Goal: Task Accomplishment & Management: Manage account settings

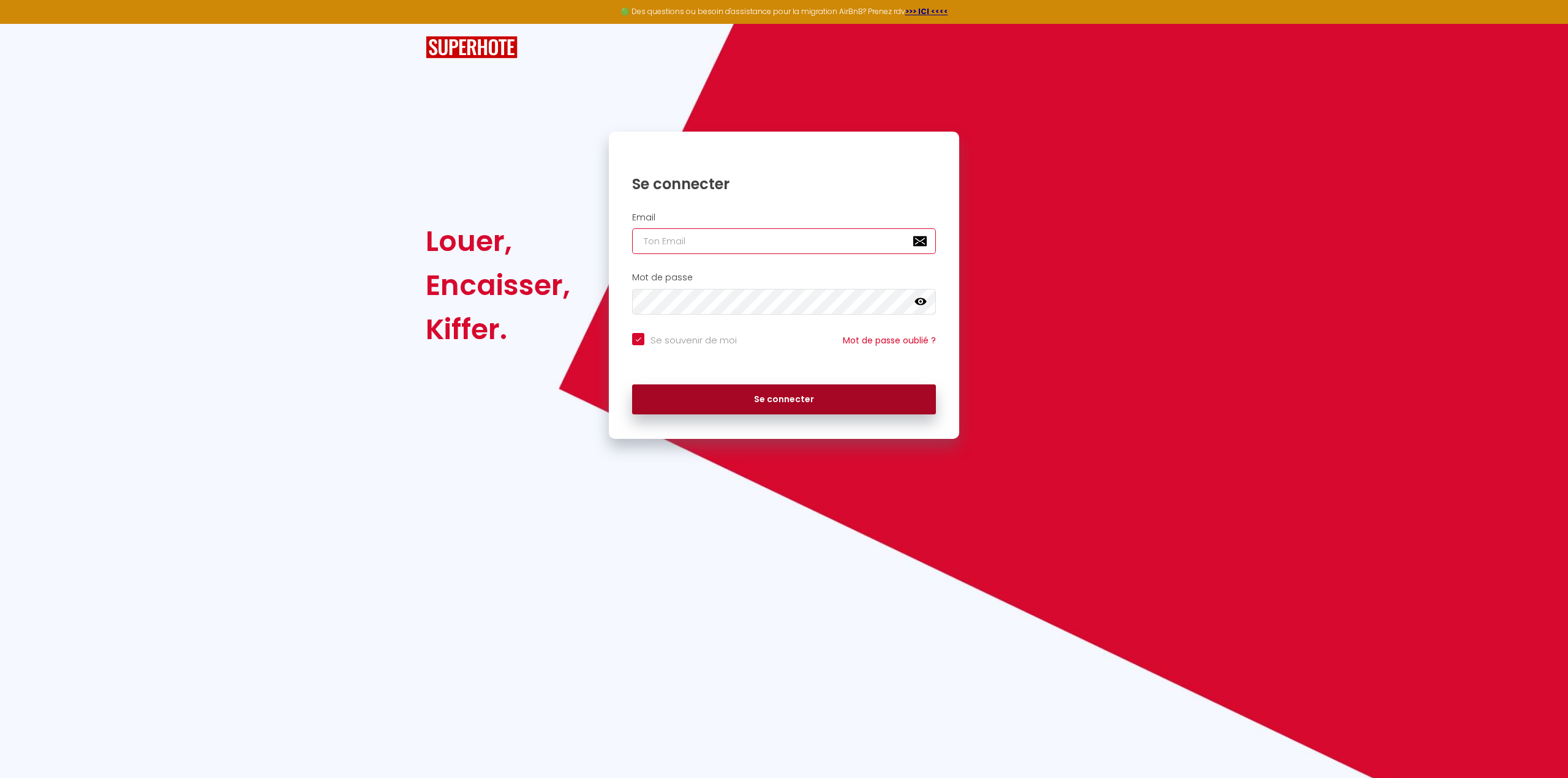
type input "[PERSON_NAME][EMAIL_ADDRESS][DOMAIN_NAME]"
click at [726, 409] on button "Se connecter" at bounding box center [784, 400] width 304 height 30
checkbox input "true"
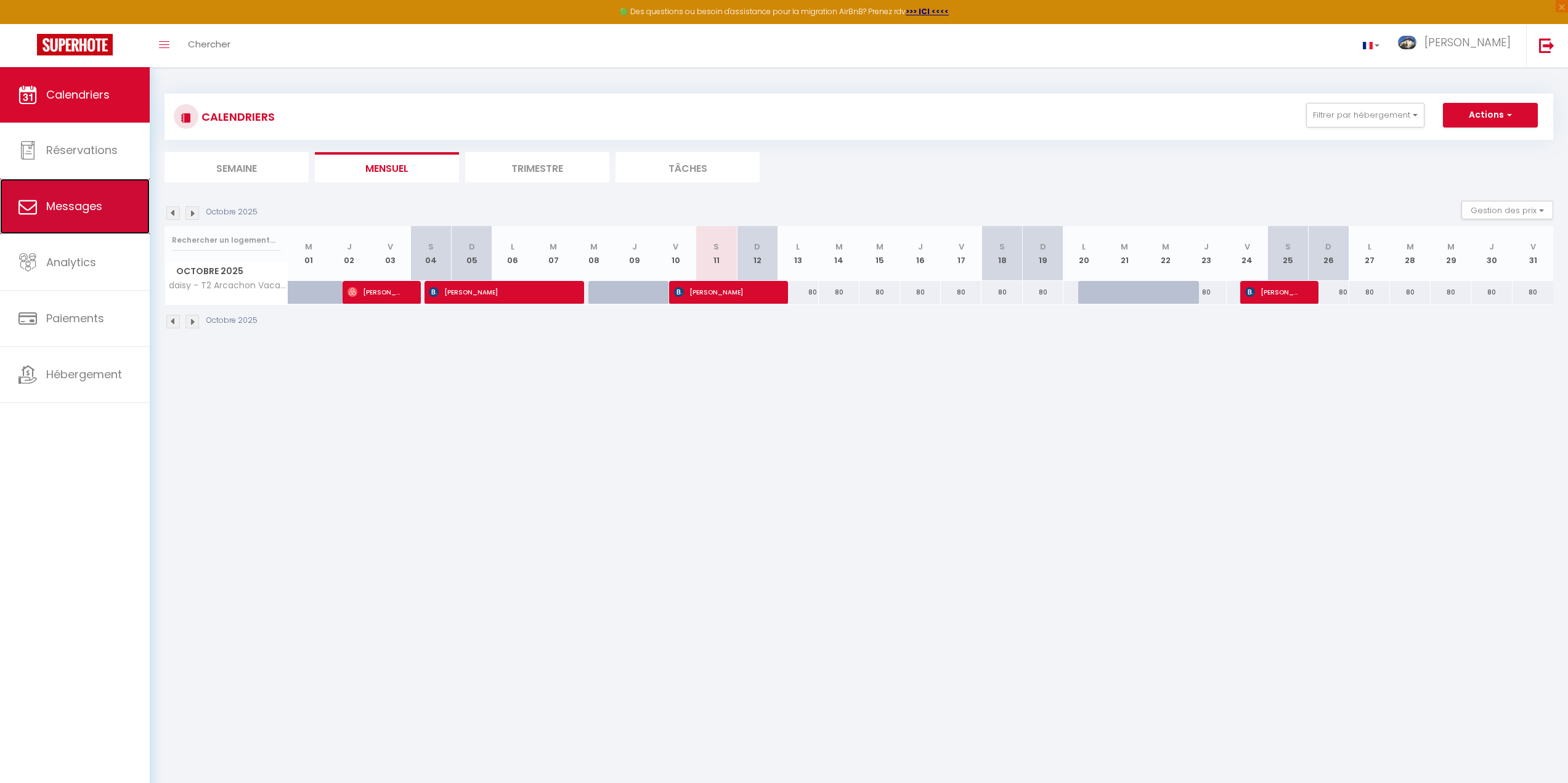
click at [75, 212] on span "Messages" at bounding box center [74, 206] width 56 height 15
select select "message"
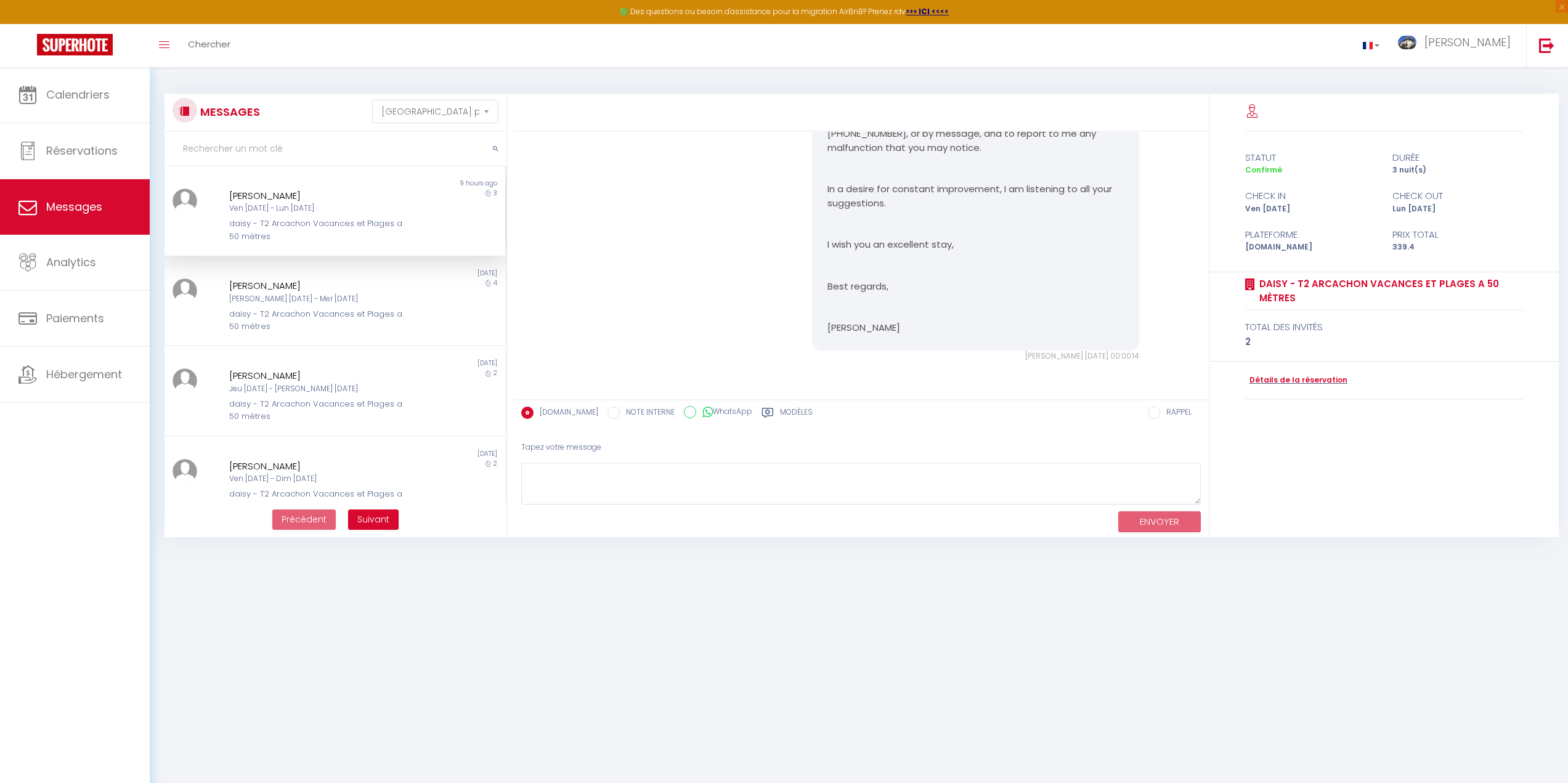
scroll to position [2029, 0]
click at [92, 265] on span "Analytics" at bounding box center [71, 262] width 50 height 15
select select "2025"
select select "10"
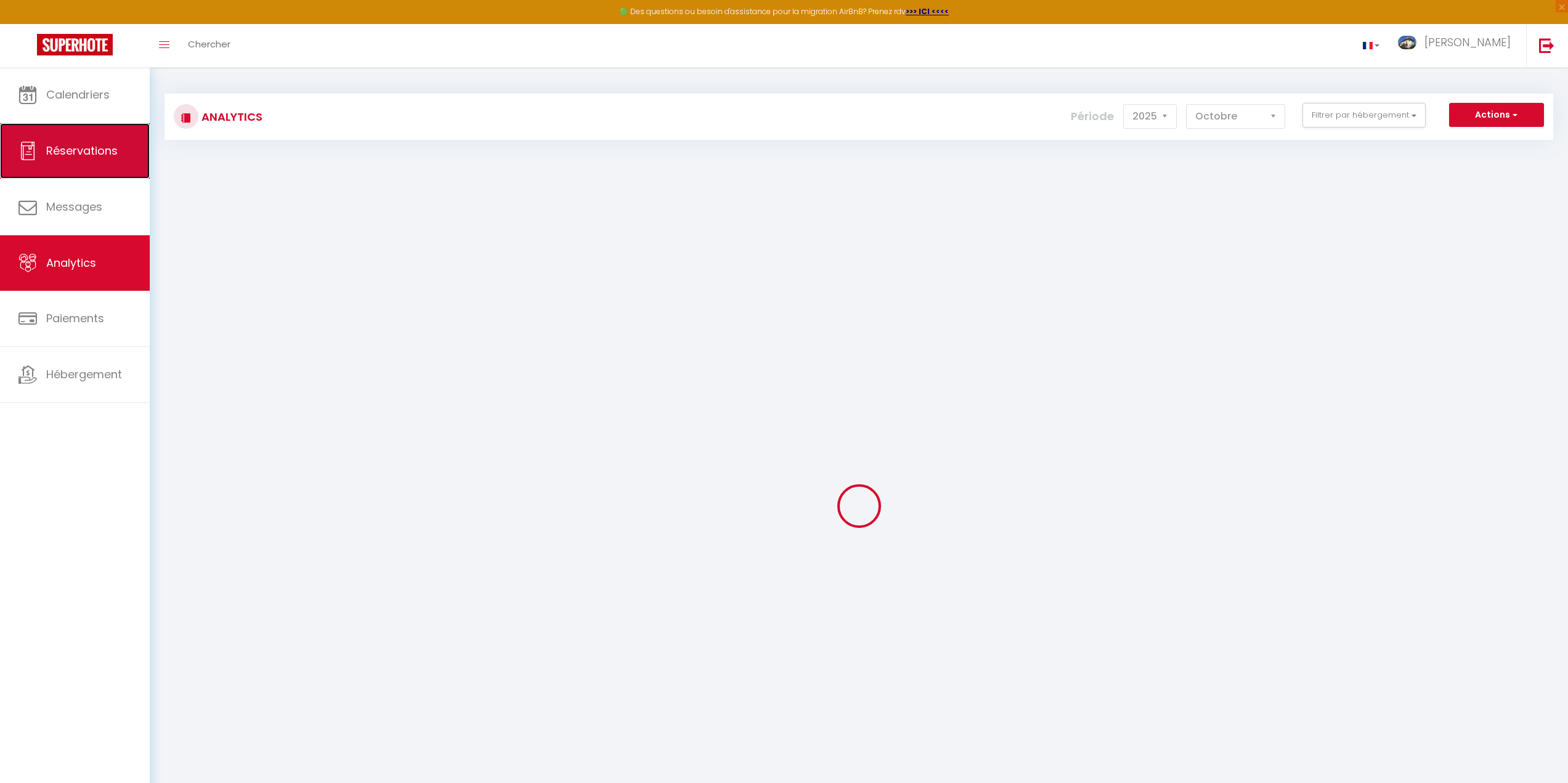
click at [74, 160] on link "Réservations" at bounding box center [74, 151] width 150 height 55
select select "not_cancelled"
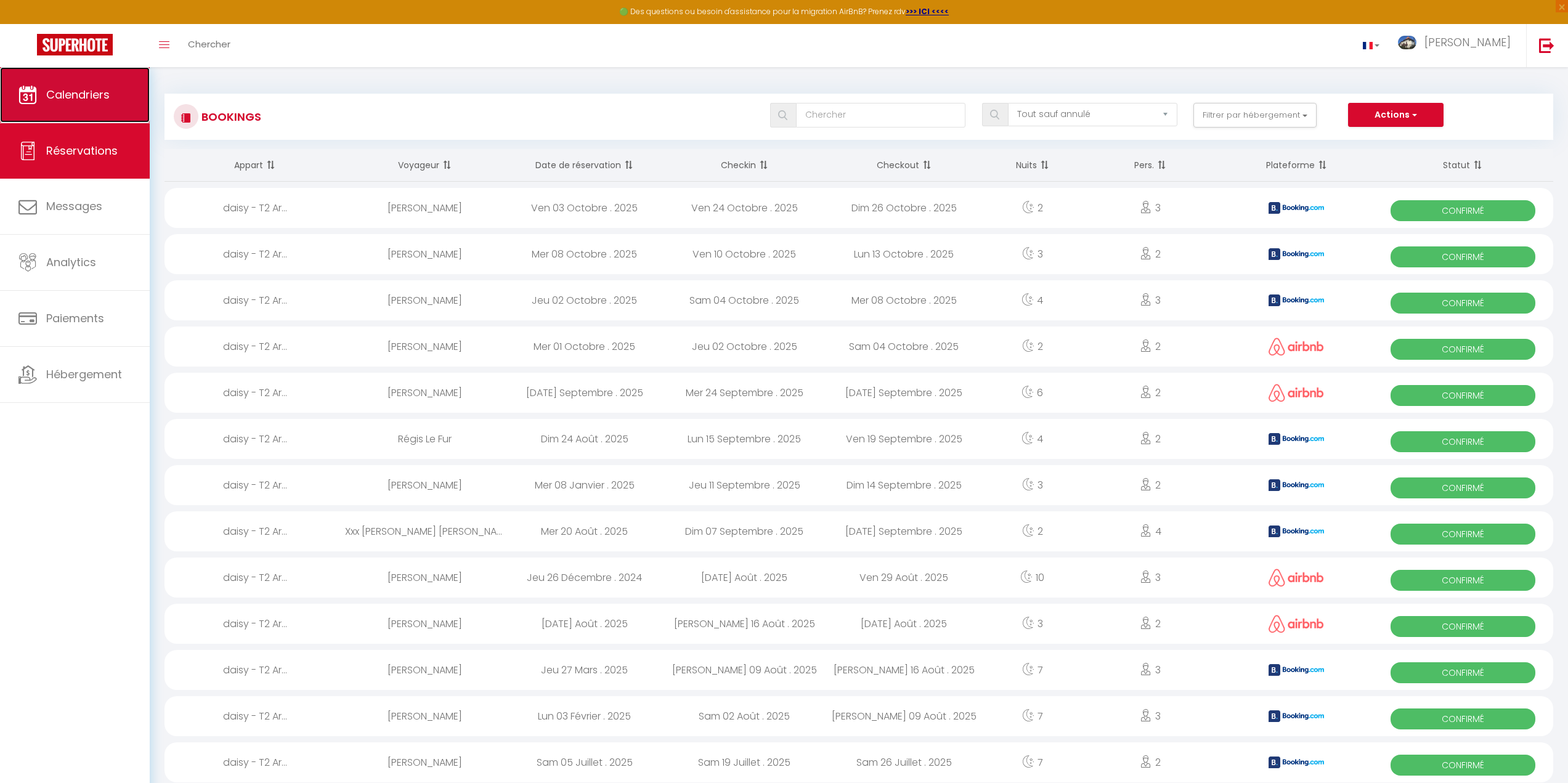
click at [69, 83] on link "Calendriers" at bounding box center [74, 94] width 150 height 55
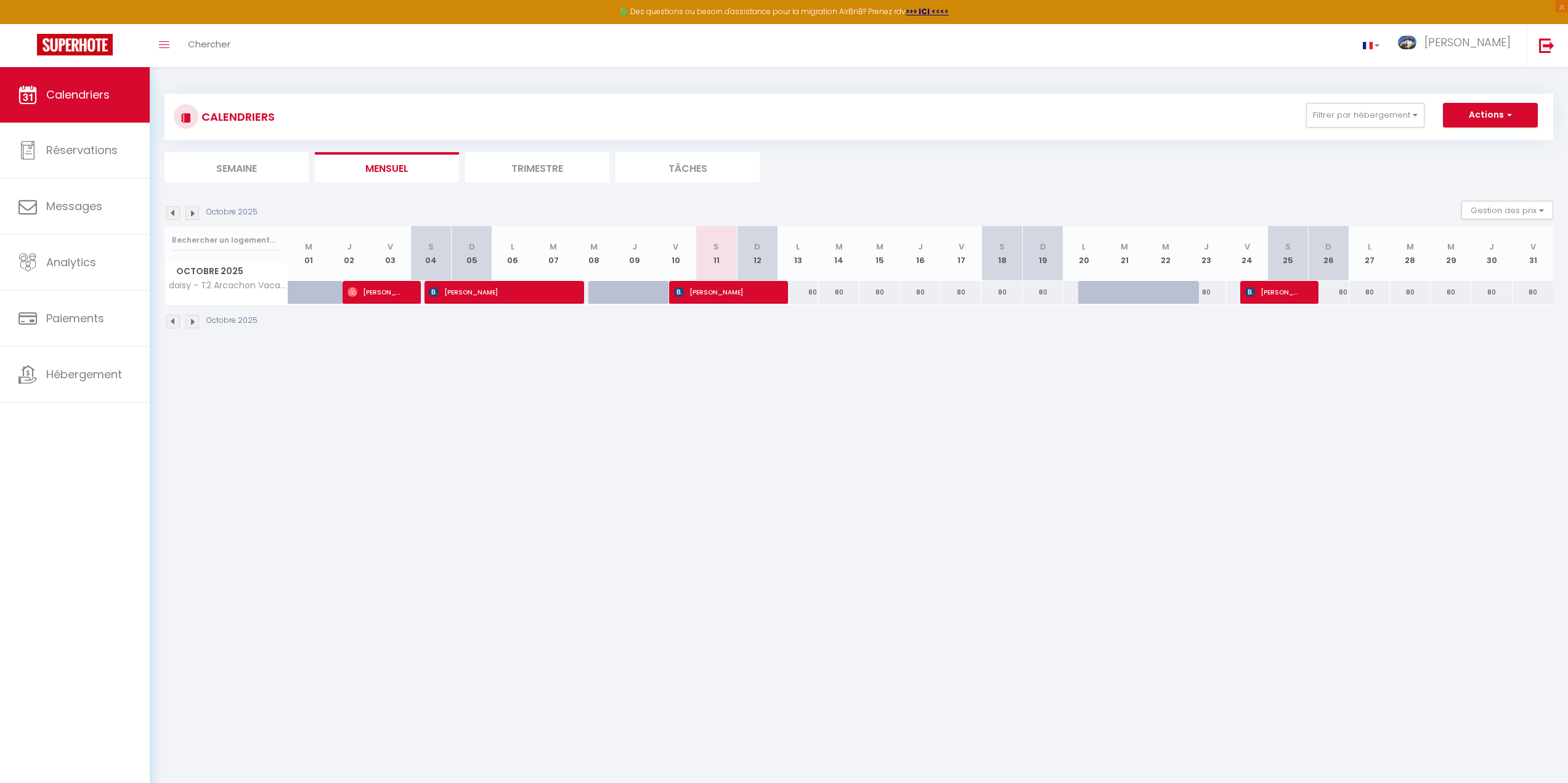
click at [1133, 291] on div at bounding box center [1140, 299] width 41 height 24
type input "80"
type input "[DATE] Octobre 2025"
type input "Mer 22 Octobre 2025"
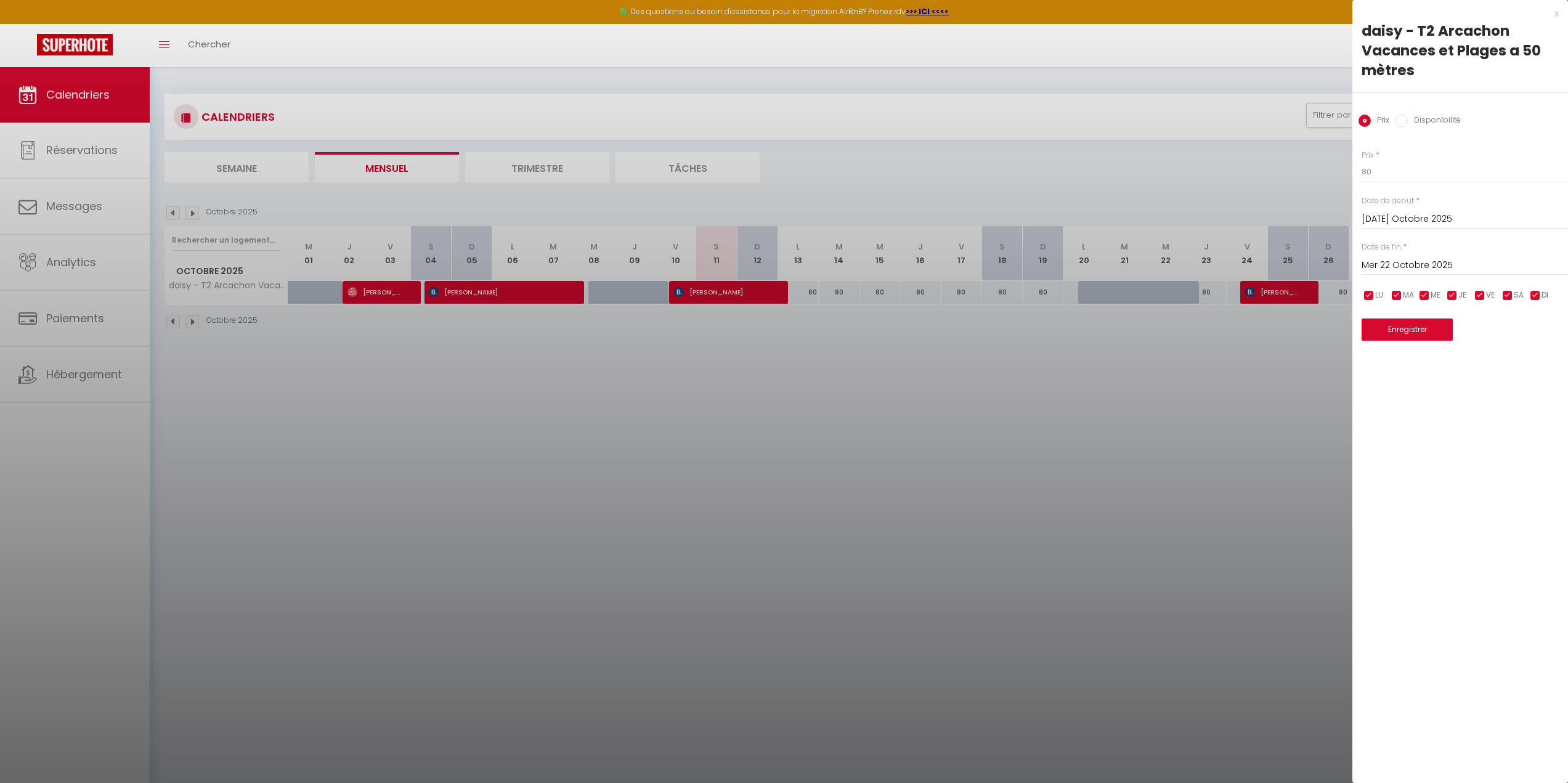
click at [1080, 370] on div at bounding box center [784, 392] width 1568 height 783
